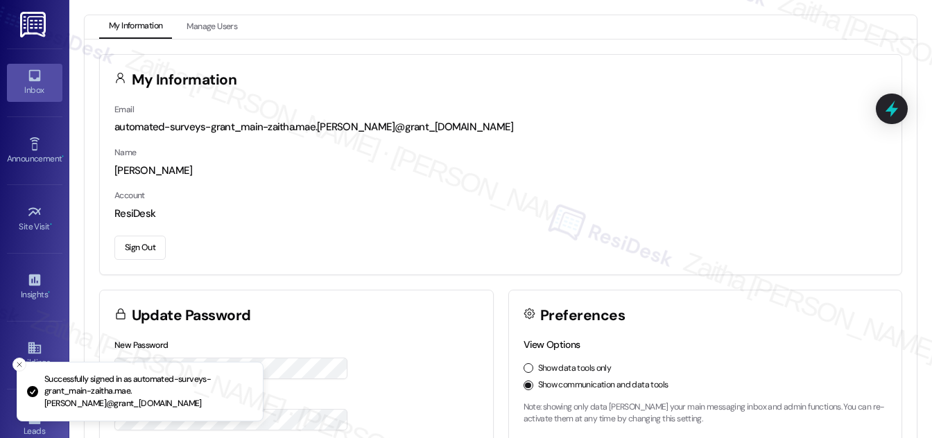
click at [33, 93] on div "Inbox" at bounding box center [34, 90] width 69 height 14
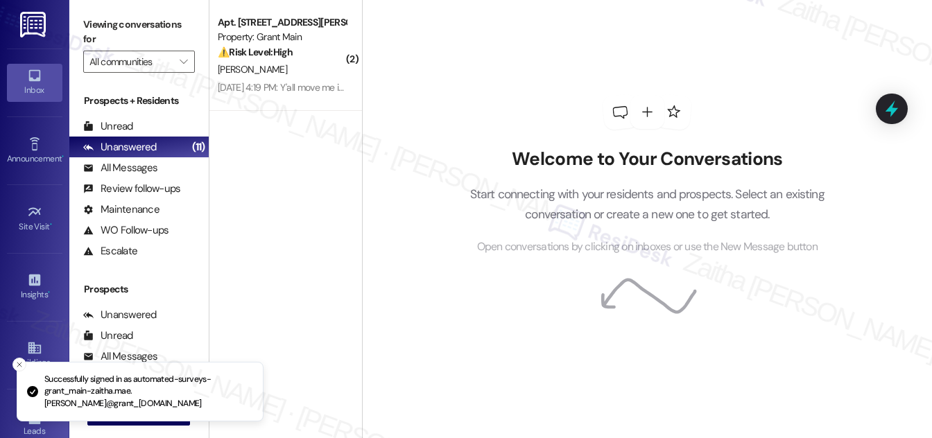
scroll to position [183, 0]
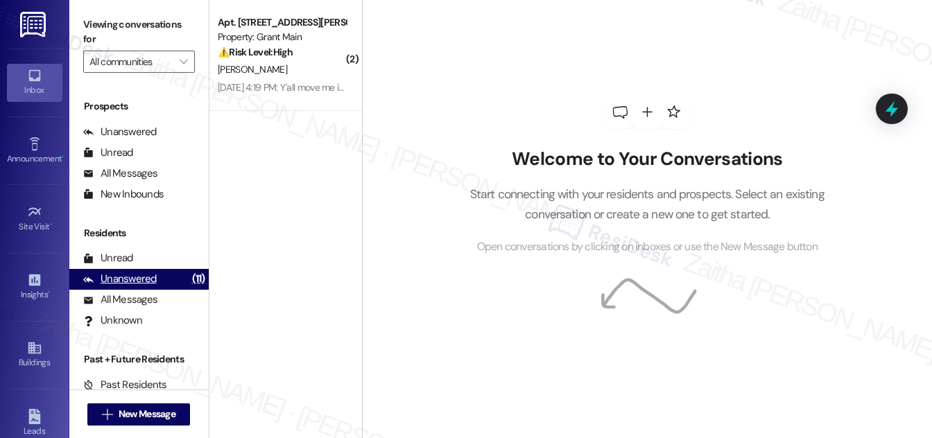
click at [139, 284] on div "Unanswered" at bounding box center [119, 279] width 73 height 15
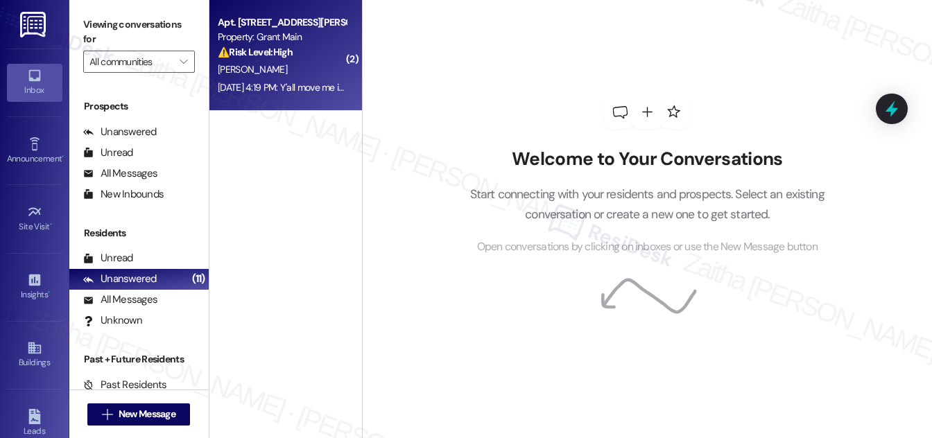
click at [318, 58] on div "⚠️ Risk Level: High The resident is disputing charges and threatening legal act…" at bounding box center [282, 52] width 128 height 15
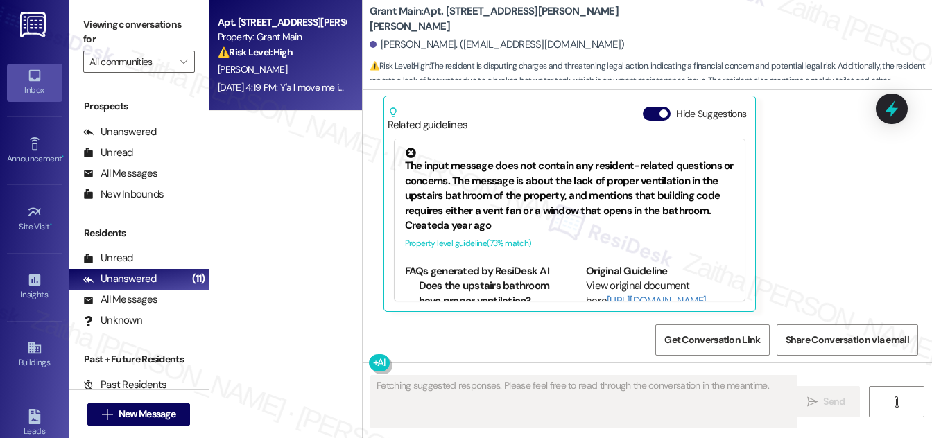
scroll to position [1035, 0]
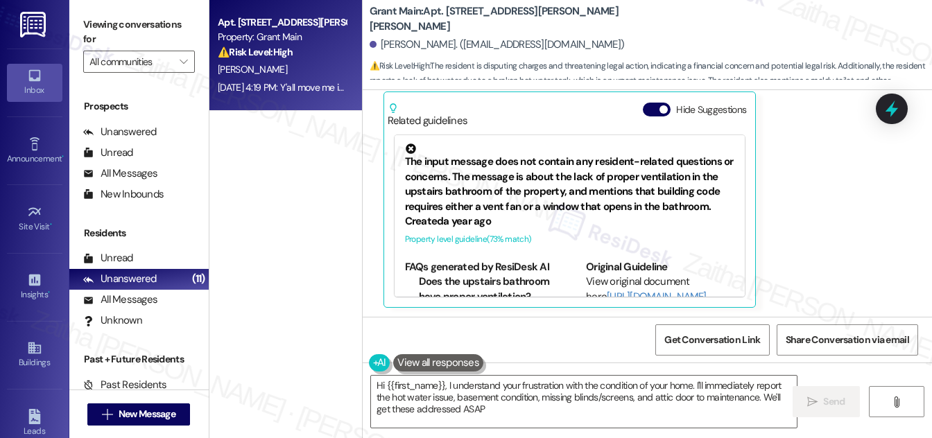
type textarea "Hi {{first_name}}, I understand your frustration with the condition of your hom…"
click at [652, 105] on button "Hide Suggestions" at bounding box center [657, 110] width 28 height 14
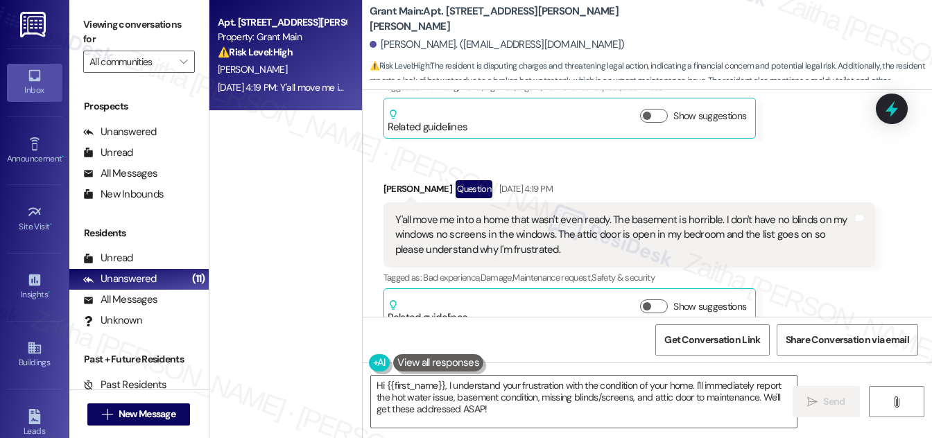
scroll to position [860, 0]
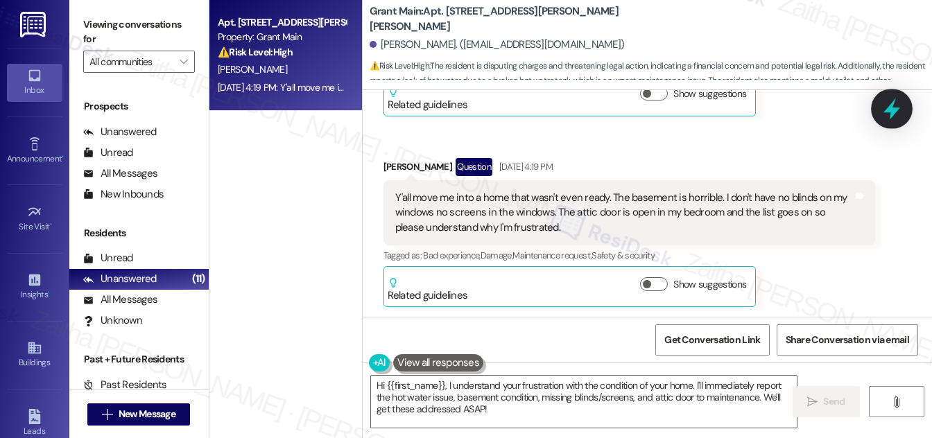
click at [883, 110] on icon at bounding box center [892, 109] width 24 height 24
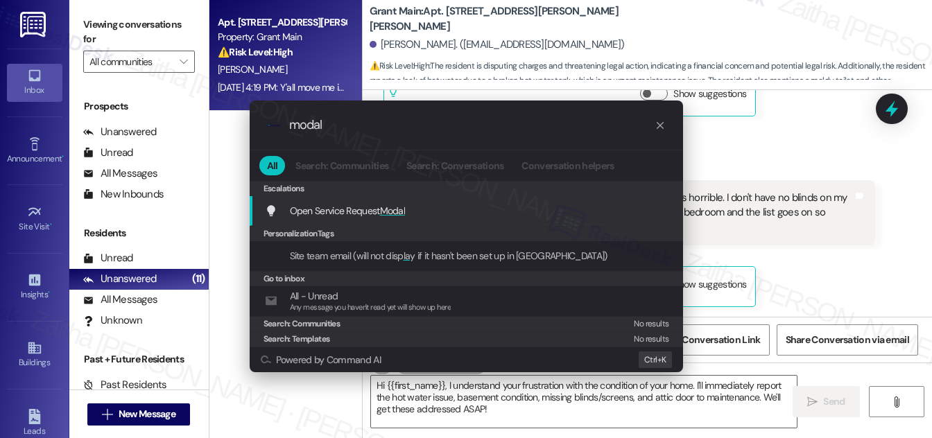
type input "modal"
click at [389, 211] on span "Modal" at bounding box center [393, 211] width 26 height 12
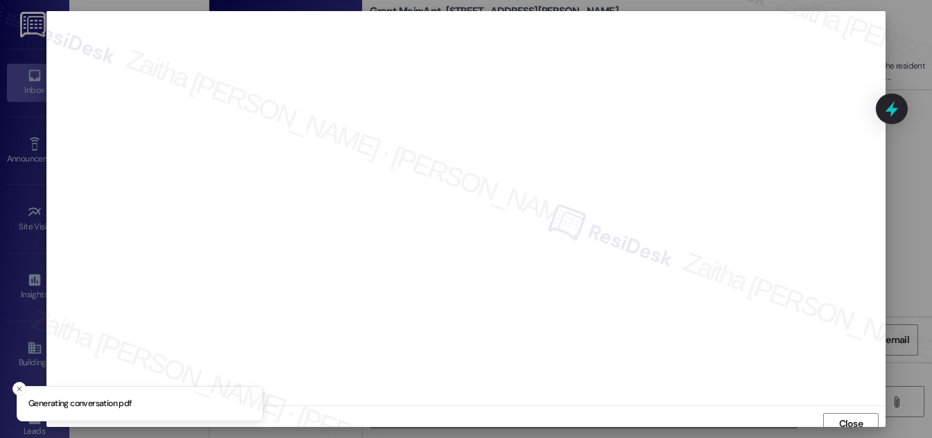
scroll to position [8, 0]
click at [839, 420] on span "Close" at bounding box center [851, 416] width 24 height 15
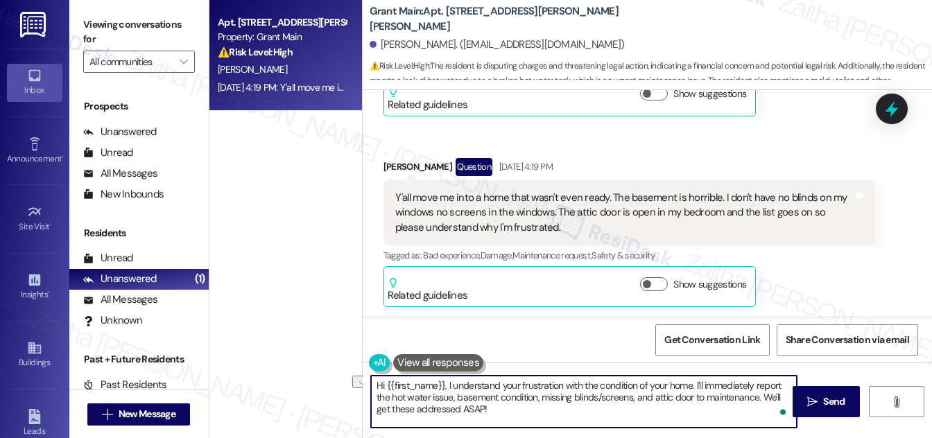
drag, startPoint x: 705, startPoint y: 385, endPoint x: 783, endPoint y: 384, distance: 77.6
click at [783, 384] on textarea "Hi {{first_name}}, I understand your frustration with the condition of your hom…" at bounding box center [584, 402] width 426 height 52
drag, startPoint x: 733, startPoint y: 395, endPoint x: 742, endPoint y: 412, distance: 18.9
click at [742, 412] on textarea "Hi {{first_name}}, I understand your frustration with the condition of your hom…" at bounding box center [584, 402] width 426 height 52
click at [732, 395] on textarea "Hi {{first_name}}, I understand your frustration with the condition of your hom…" at bounding box center [584, 402] width 426 height 52
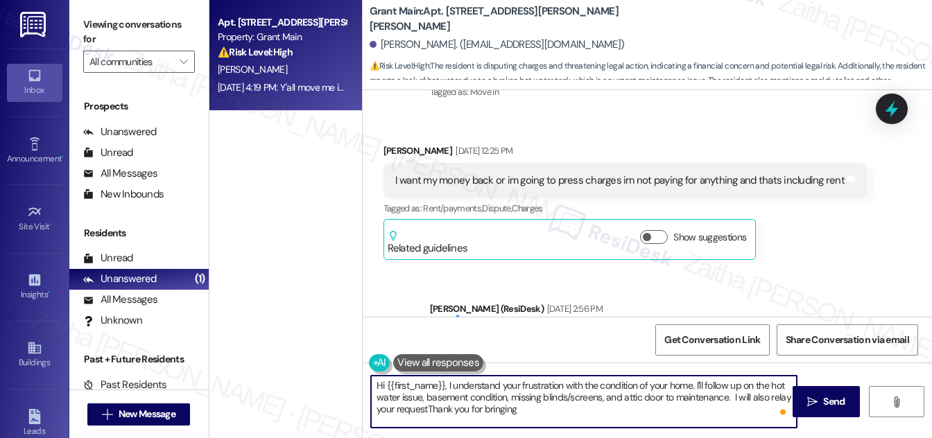
scroll to position [419, 0]
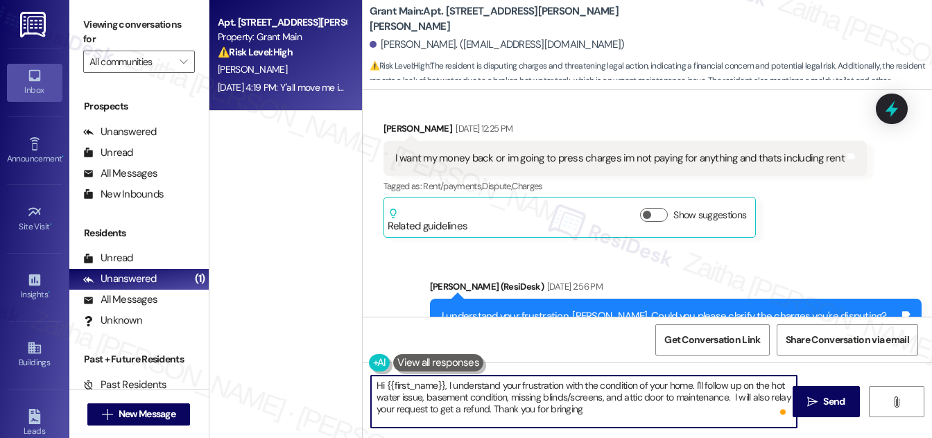
click at [602, 409] on textarea "Hi {{first_name}}, I understand your frustration with the condition of your hom…" at bounding box center [584, 402] width 426 height 52
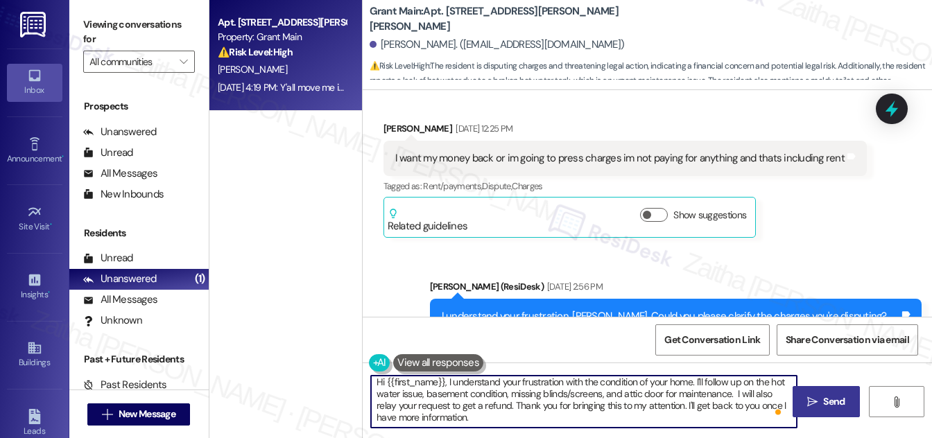
type textarea "Hi {{first_name}}, I understand your frustration with the condition of your hom…"
click at [819, 408] on span " Send" at bounding box center [826, 401] width 44 height 15
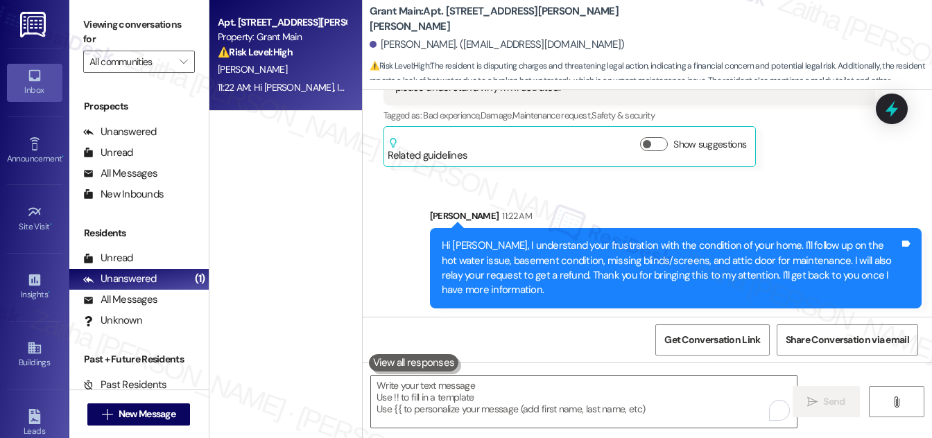
scroll to position [1002, 0]
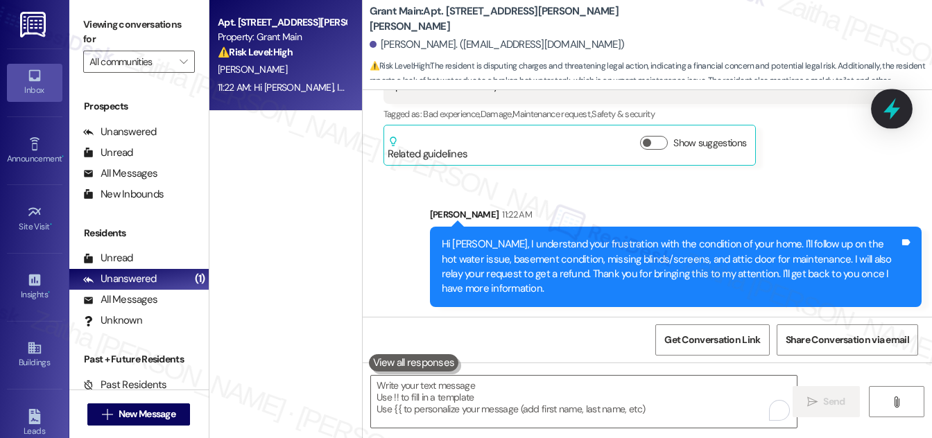
click at [889, 109] on icon at bounding box center [891, 108] width 17 height 21
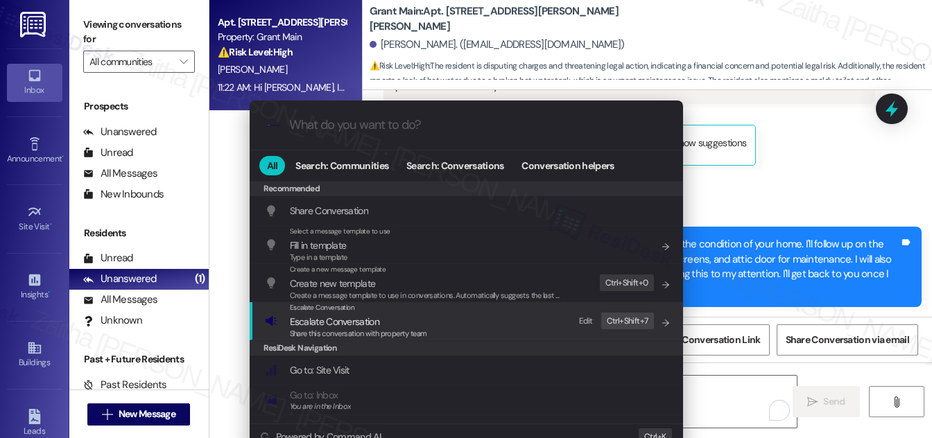
click at [347, 321] on span "Escalate Conversation" at bounding box center [334, 321] width 89 height 12
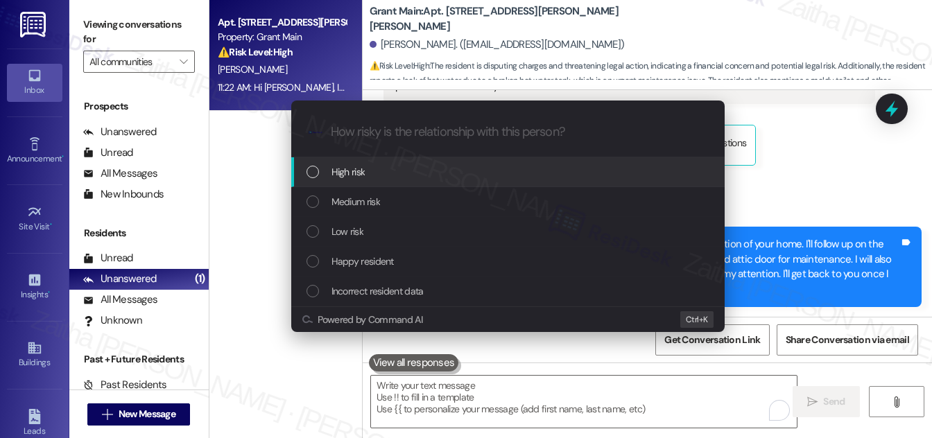
click at [393, 173] on div "High risk" at bounding box center [509, 171] width 406 height 15
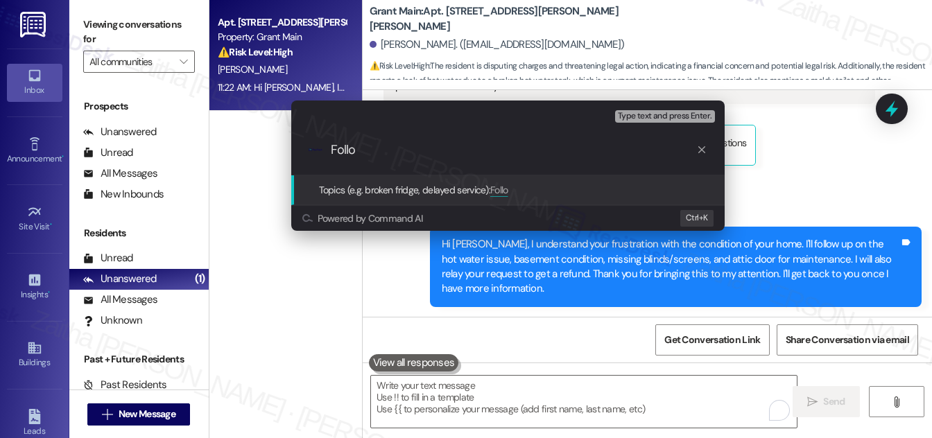
click at [835, 167] on div "Escalate Conversation High risk Topics (e.g. broken fridge, delayed service) An…" at bounding box center [466, 219] width 932 height 438
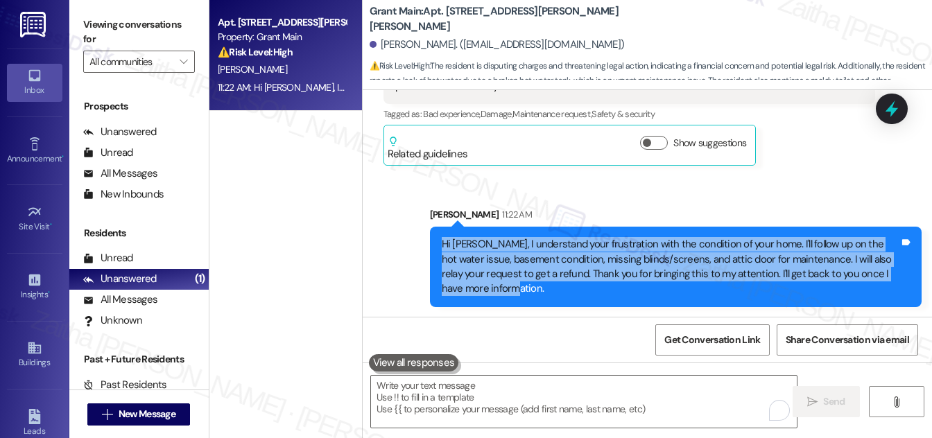
drag, startPoint x: 436, startPoint y: 239, endPoint x: 519, endPoint y: 297, distance: 101.5
click at [519, 297] on div "Hi [PERSON_NAME], I understand your frustration with the condition of your home…" at bounding box center [676, 267] width 492 height 80
copy div "Hi [PERSON_NAME], I understand your frustration with the condition of your home…"
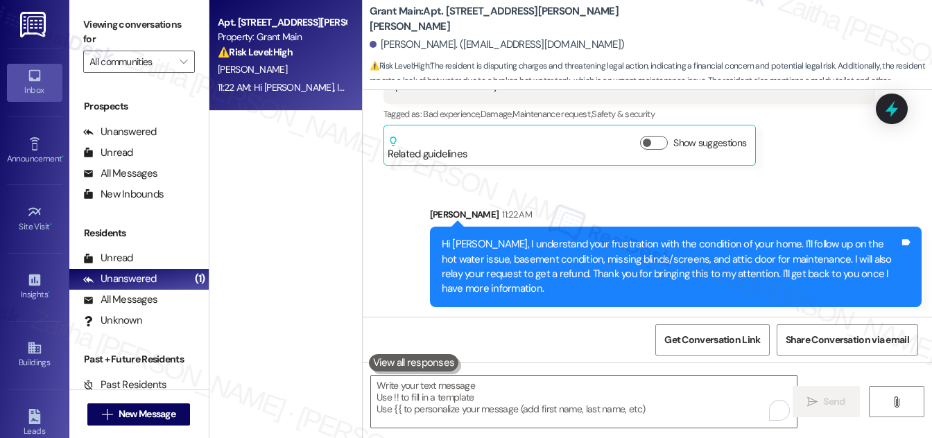
click at [832, 189] on div "Sent via SMS [PERSON_NAME] 11:22 AM Hi [PERSON_NAME], I understand your frustra…" at bounding box center [647, 246] width 569 height 141
click at [889, 115] on icon at bounding box center [892, 109] width 24 height 24
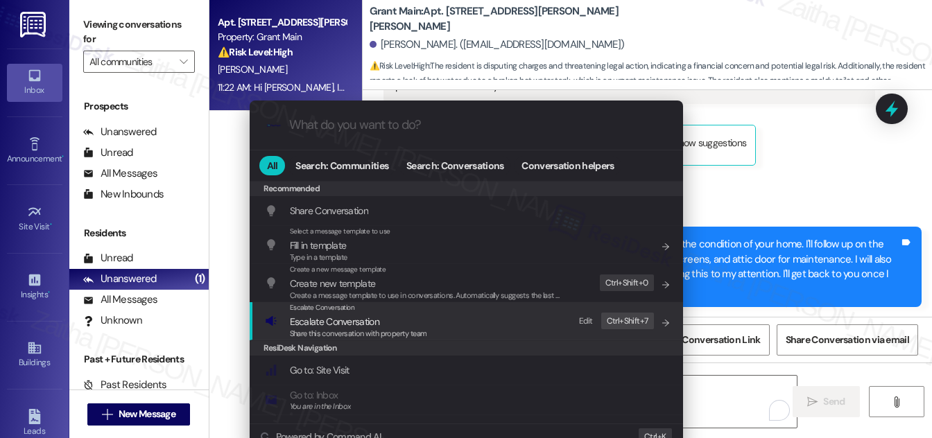
click at [336, 318] on span "Escalate Conversation" at bounding box center [334, 321] width 89 height 12
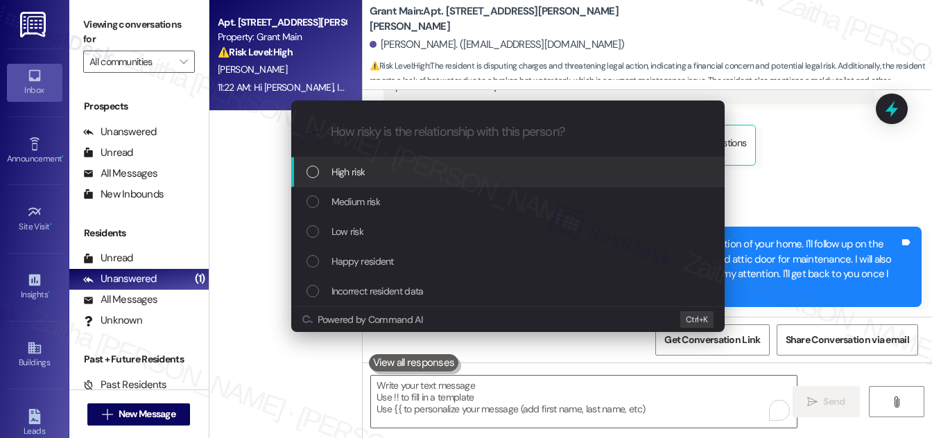
click at [375, 166] on div "High risk" at bounding box center [509, 171] width 406 height 15
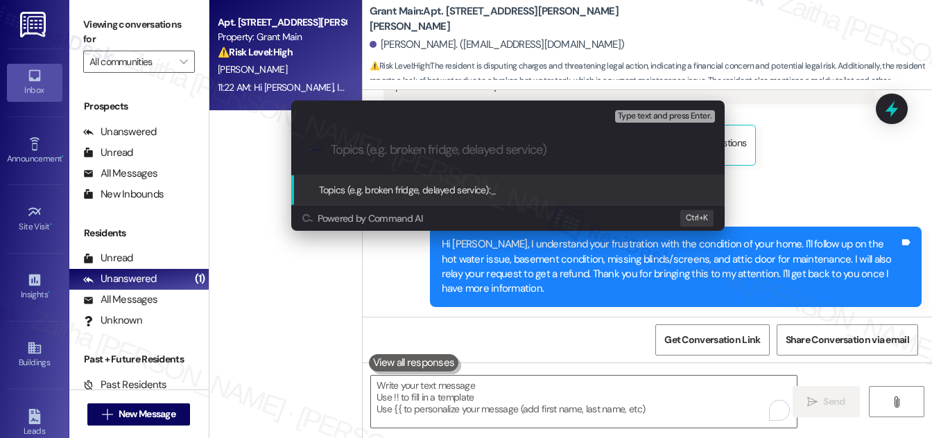
paste input "Maintenance Concerns and Refund Request"
type input "Maintenance Concerns and Refund Request"
click at [331, 144] on input "Maintenance Concerns and Refund Request" at bounding box center [513, 150] width 365 height 15
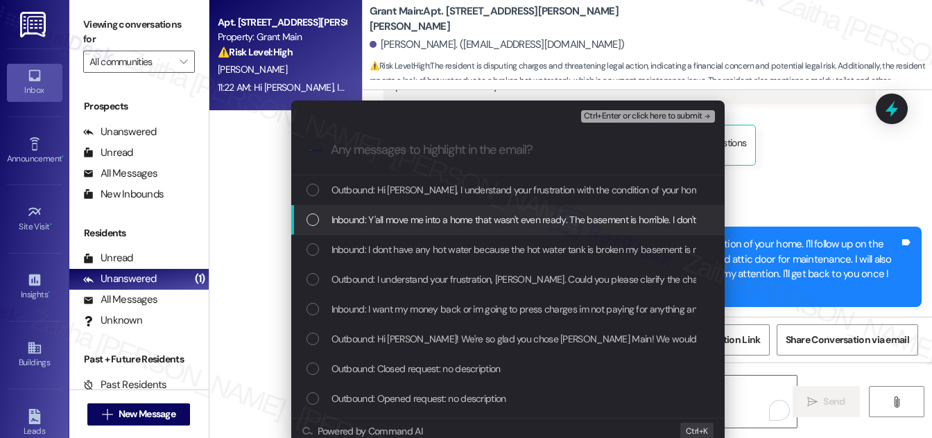
click at [316, 221] on div "Inbound: Y'all move me into a home that wasn't even ready. The basement is horr…" at bounding box center [509, 219] width 406 height 15
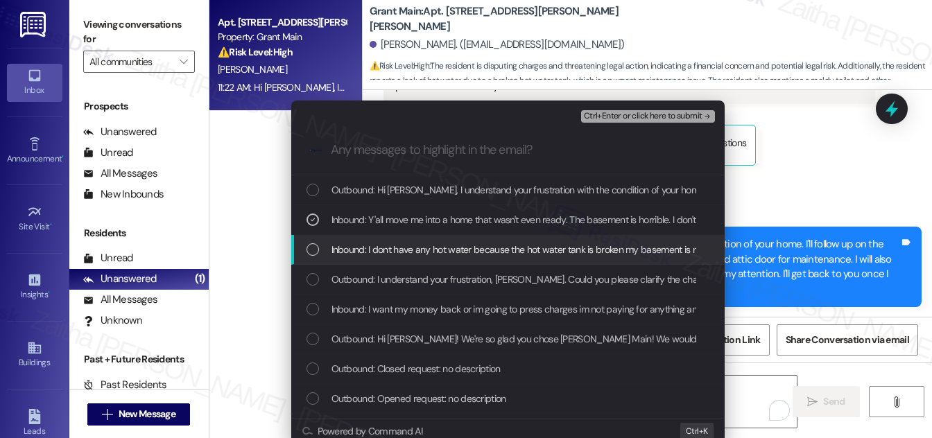
click at [319, 243] on div "Inbound: I dont have any hot water because the hot water tank is broken my base…" at bounding box center [509, 249] width 406 height 15
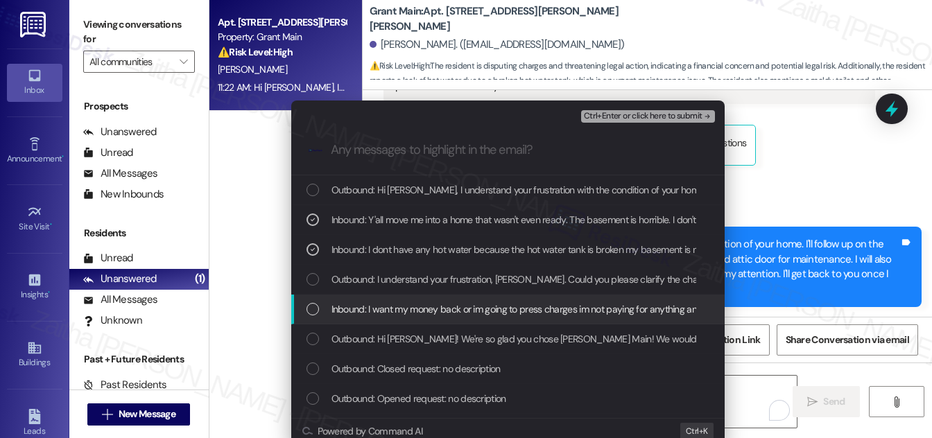
click at [312, 309] on div "List of options" at bounding box center [312, 309] width 12 height 12
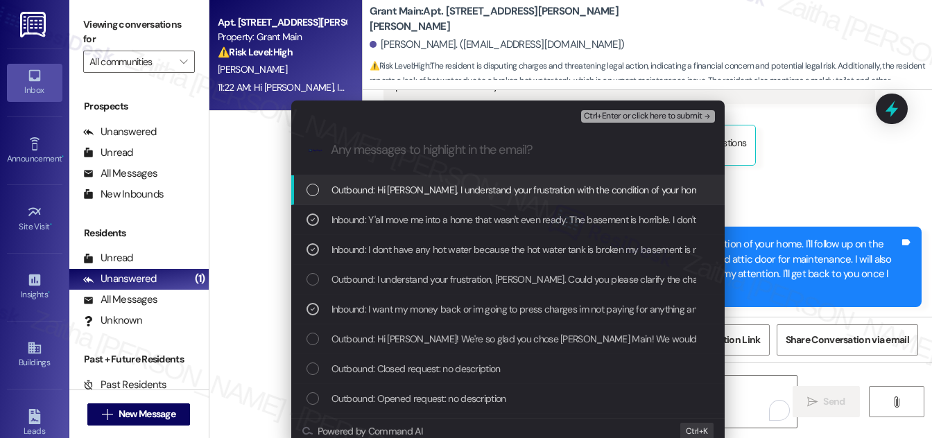
click at [611, 114] on span "Ctrl+Enter or click here to submit" at bounding box center [643, 117] width 119 height 10
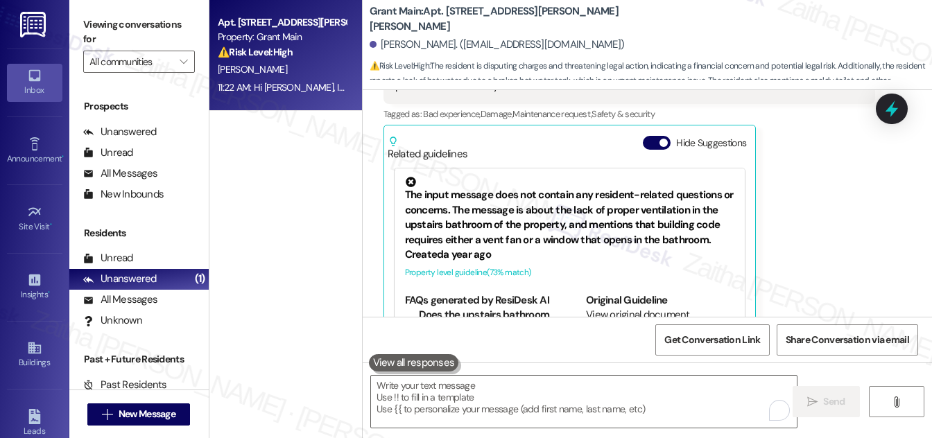
scroll to position [1035, 0]
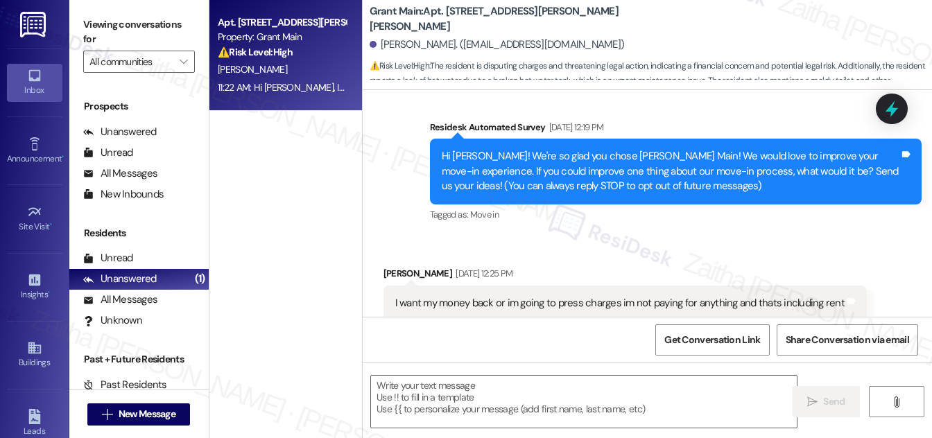
type textarea "Fetching suggested responses. Please feel free to read through the conversation…"
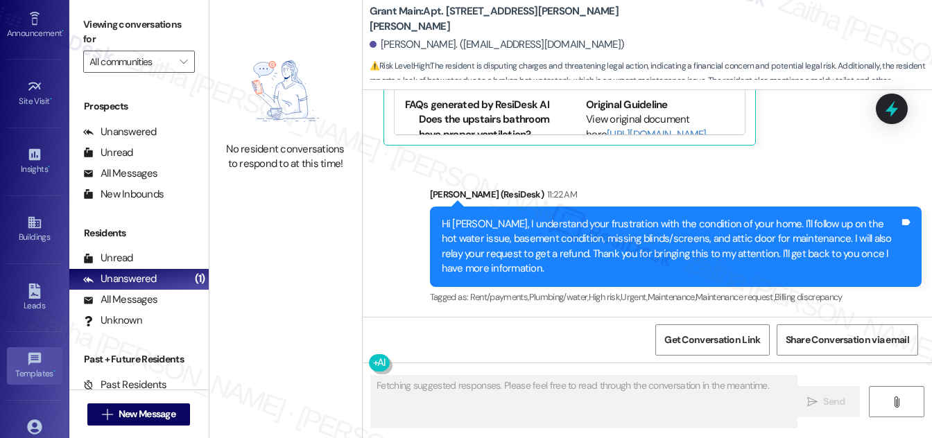
scroll to position [218, 0]
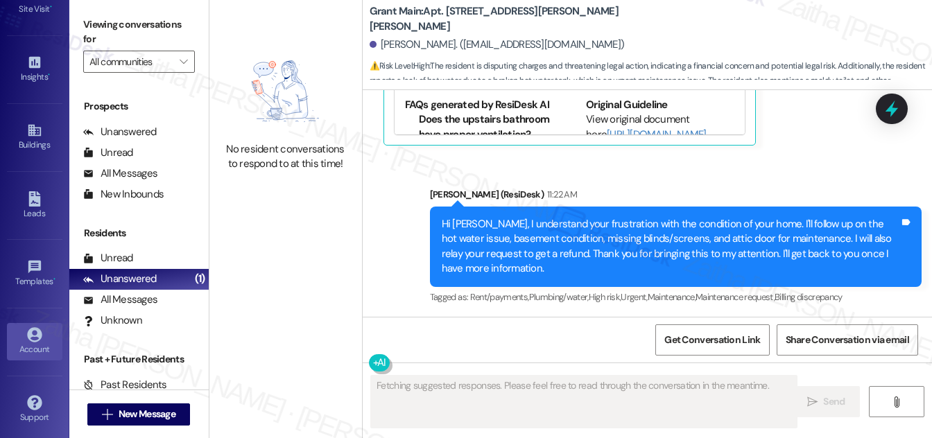
click at [20, 336] on link "Account" at bounding box center [34, 341] width 55 height 37
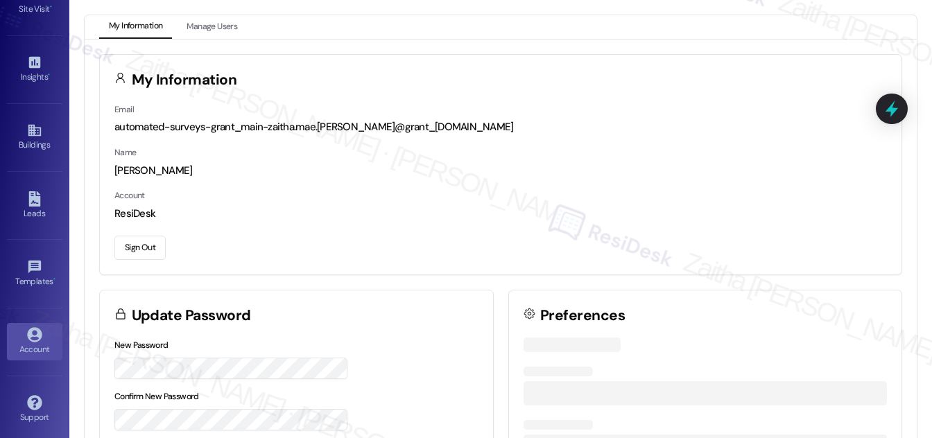
click at [141, 245] on button "Sign Out" at bounding box center [139, 248] width 51 height 24
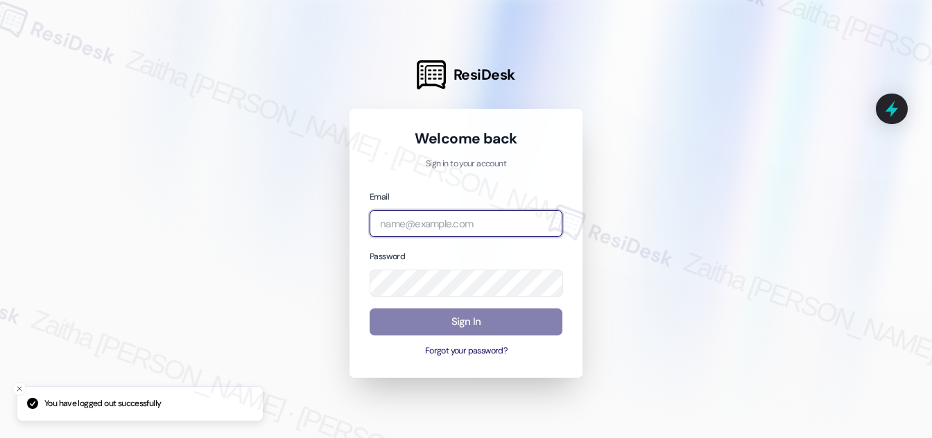
click at [462, 218] on input "email" at bounding box center [466, 223] width 193 height 27
type input "[EMAIL_ADDRESS][PERSON_NAME][DOMAIN_NAME]"
